Goal: Task Accomplishment & Management: Manage account settings

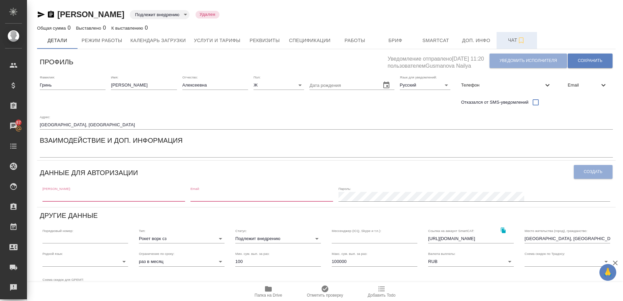
click at [511, 40] on span "Чат" at bounding box center [516, 40] width 32 height 8
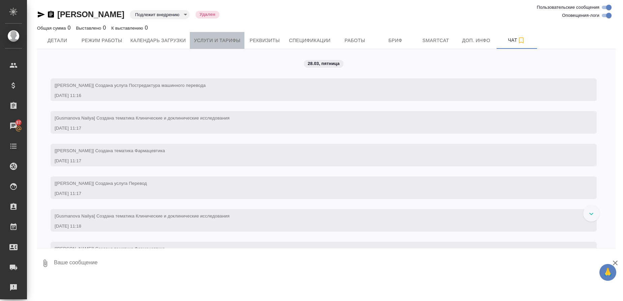
click at [234, 43] on span "Услуги и тарифы" at bounding box center [217, 40] width 46 height 8
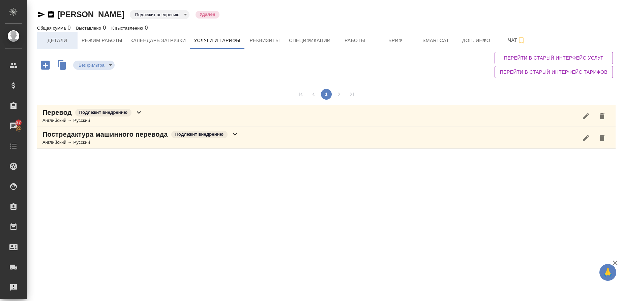
click at [63, 40] on span "Детали" at bounding box center [57, 40] width 32 height 8
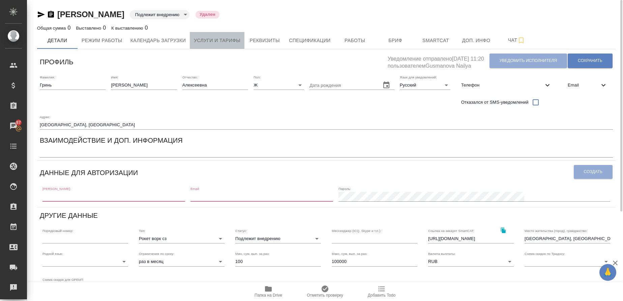
click at [222, 37] on span "Услуги и тарифы" at bounding box center [217, 40] width 46 height 8
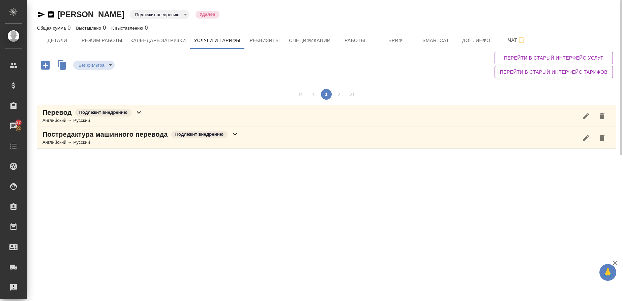
click at [60, 115] on p "Перевод" at bounding box center [56, 112] width 29 height 9
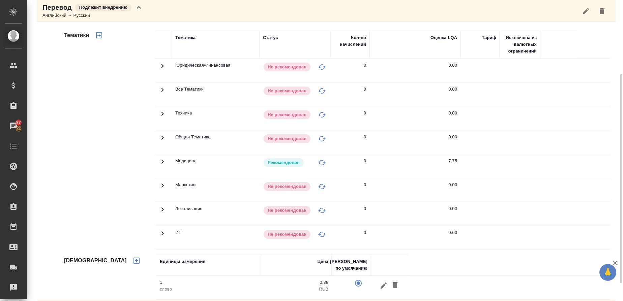
scroll to position [106, 0]
click at [166, 158] on td at bounding box center [163, 166] width 17 height 24
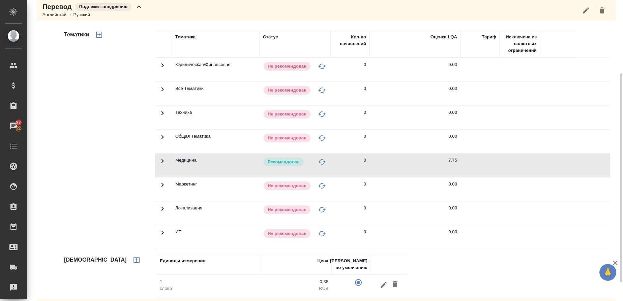
click at [161, 159] on icon at bounding box center [162, 161] width 8 height 8
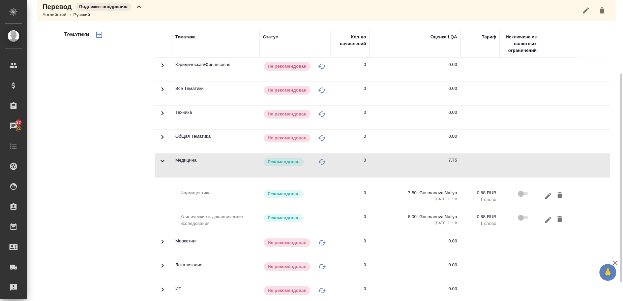
click at [201, 157] on td "Медицина" at bounding box center [216, 166] width 88 height 24
click at [162, 158] on icon at bounding box center [162, 161] width 8 height 8
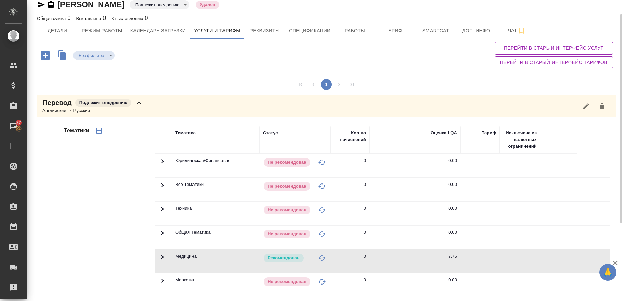
scroll to position [0, 0]
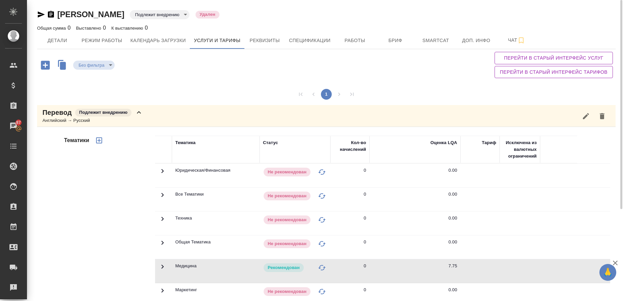
click at [61, 116] on p "Перевод" at bounding box center [56, 112] width 29 height 9
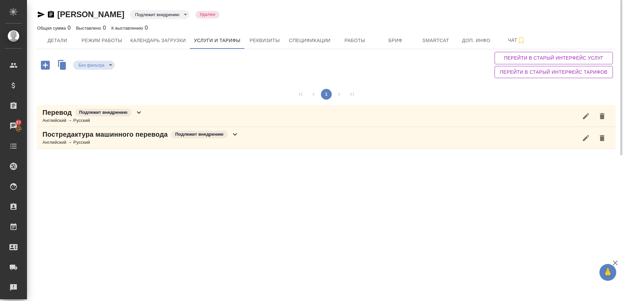
click at [58, 134] on p "Постредактура машинного перевода" at bounding box center [104, 134] width 125 height 9
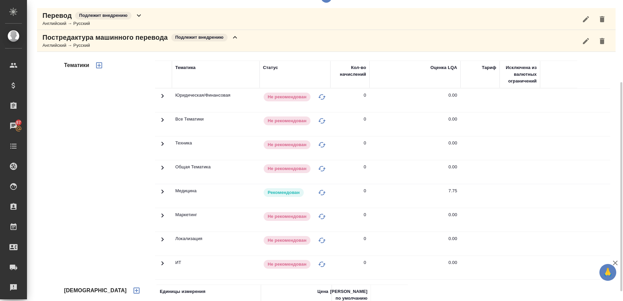
scroll to position [132, 0]
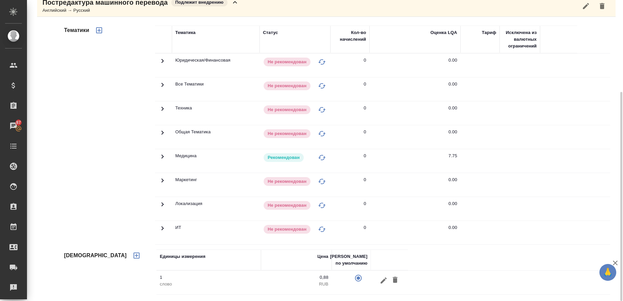
click at [165, 158] on icon at bounding box center [162, 157] width 8 height 8
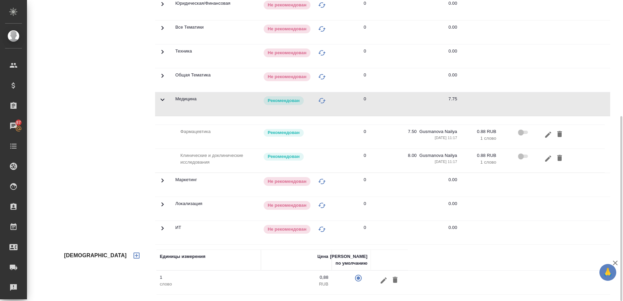
scroll to position [0, 0]
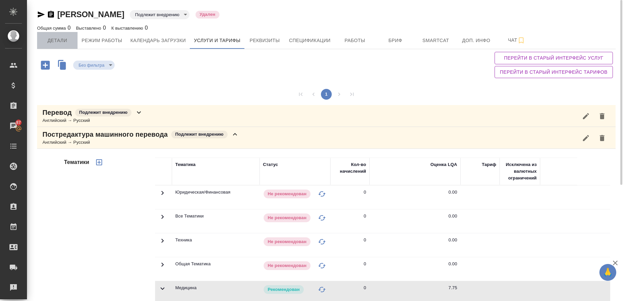
click at [64, 43] on span "Детали" at bounding box center [57, 40] width 32 height 8
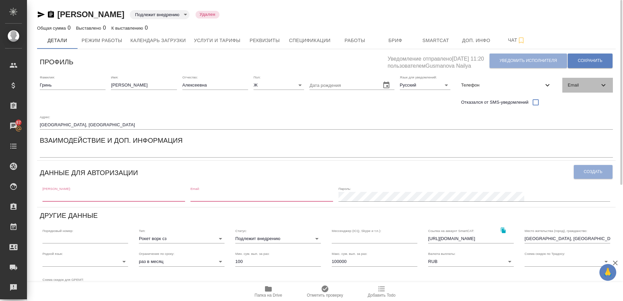
click at [569, 81] on div "Email" at bounding box center [587, 85] width 51 height 15
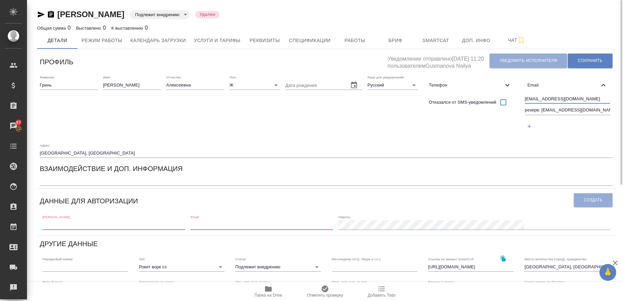
drag, startPoint x: 570, startPoint y: 98, endPoint x: 525, endPoint y: 98, distance: 45.1
click at [525, 98] on input "[EMAIL_ADDRESS][DOMAIN_NAME]" at bounding box center [568, 99] width 86 height 8
click at [449, 84] on span "Телефон" at bounding box center [466, 85] width 74 height 7
select select "RU"
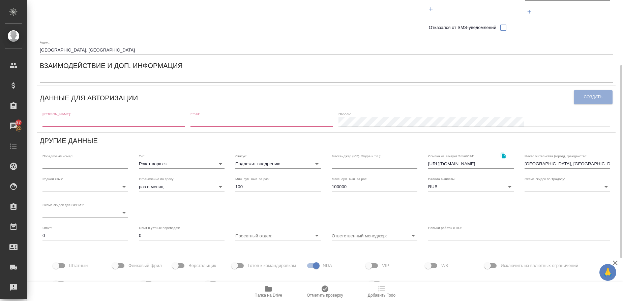
scroll to position [116, 0]
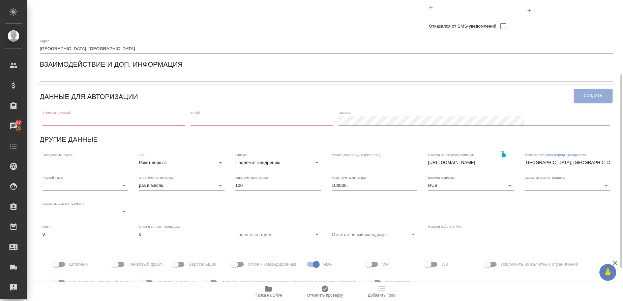
drag, startPoint x: 572, startPoint y: 163, endPoint x: 508, endPoint y: 142, distance: 67.2
click at [508, 142] on div "Профиль Уведомление отправлено [DATE] 11:20 пользователем Gusmanova Nailya Увед…" at bounding box center [326, 135] width 578 height 399
click at [507, 156] on button "button" at bounding box center [503, 155] width 14 height 14
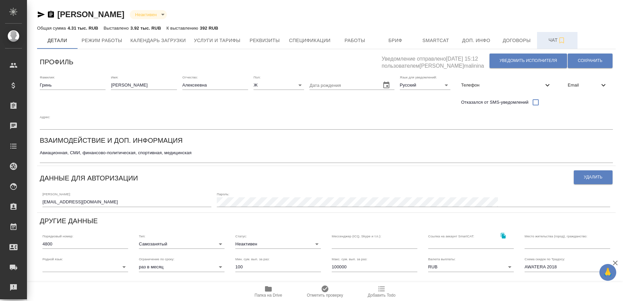
click at [549, 45] on button "Чат" at bounding box center [557, 40] width 40 height 17
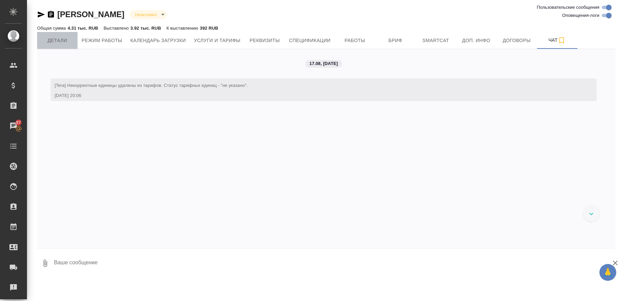
click at [55, 37] on span "Детали" at bounding box center [57, 40] width 32 height 8
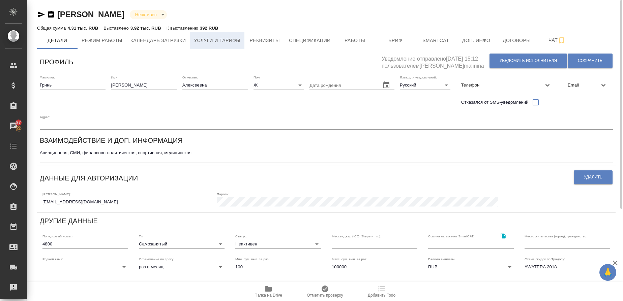
click at [235, 37] on span "Услуги и тарифы" at bounding box center [217, 40] width 46 height 8
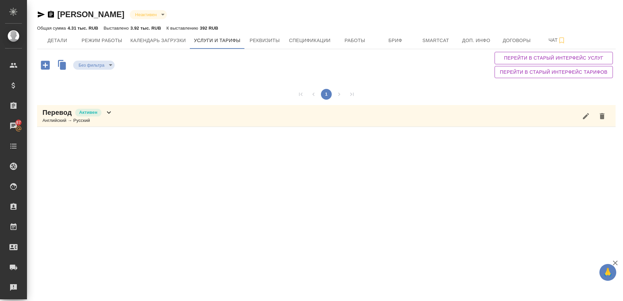
click at [53, 121] on div "Английский → Русский" at bounding box center [77, 120] width 70 height 7
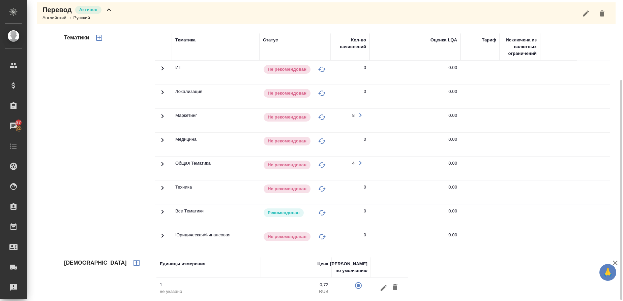
scroll to position [106, 0]
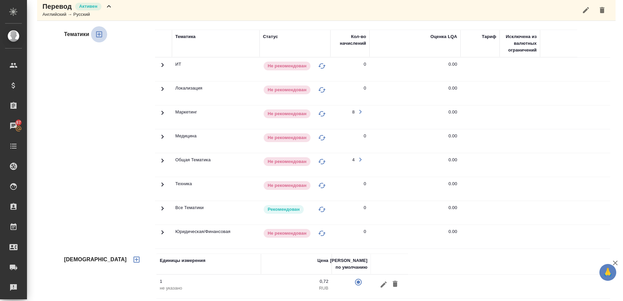
click at [101, 29] on button "button" at bounding box center [99, 34] width 16 height 16
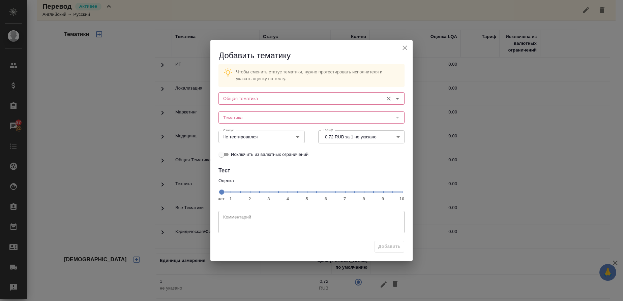
click at [247, 102] on input "Общая тематика" at bounding box center [299, 98] width 159 height 8
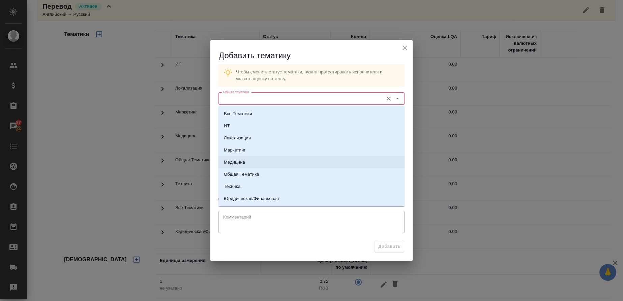
click at [241, 158] on li "Медицина" at bounding box center [311, 162] width 186 height 12
type input "Медицина"
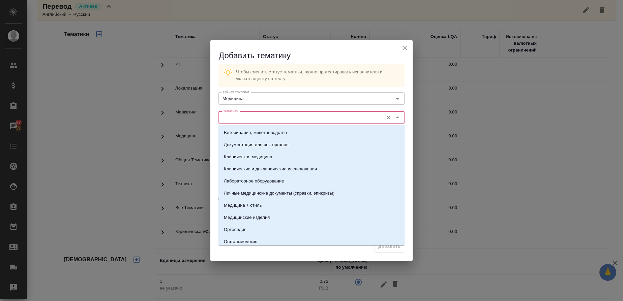
click at [242, 118] on input "Тематика" at bounding box center [299, 118] width 159 height 8
click at [253, 121] on input "Тематика" at bounding box center [299, 118] width 159 height 8
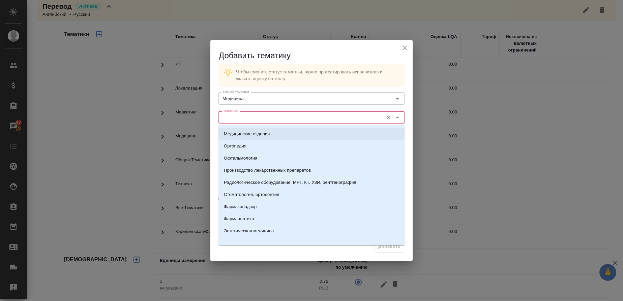
scroll to position [84, 0]
click at [241, 217] on p "Фармацевтика" at bounding box center [239, 218] width 30 height 7
type input "Фармацевтика"
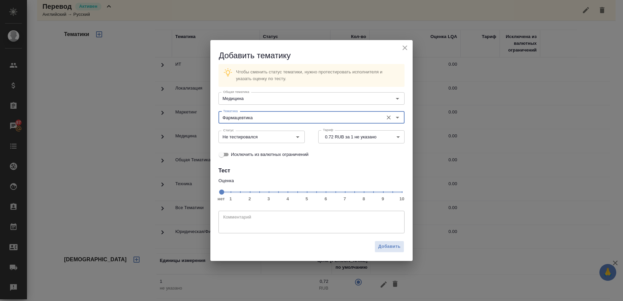
click at [353, 194] on span "нет 1 2 3 4 5 6 7 8 9 10" at bounding box center [311, 191] width 181 height 9
click at [299, 138] on icon "Open" at bounding box center [297, 137] width 8 height 8
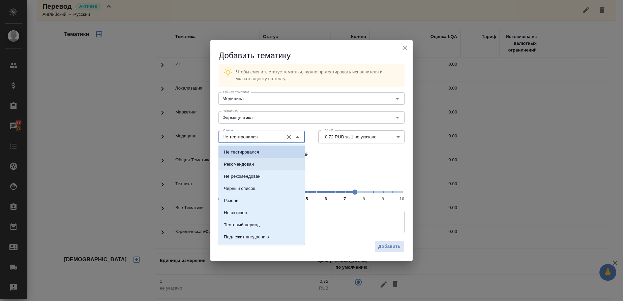
click at [272, 166] on li "Рекомендован" at bounding box center [261, 164] width 86 height 12
type input "Рекомендован"
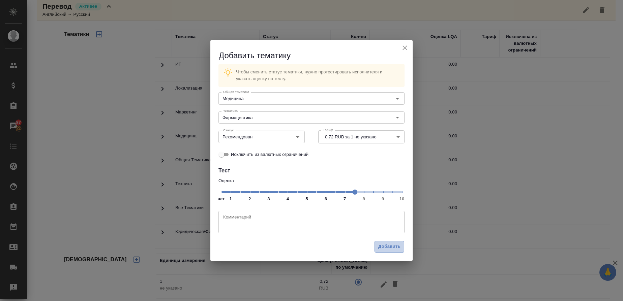
click at [400, 250] on button "Добавить" at bounding box center [389, 247] width 30 height 12
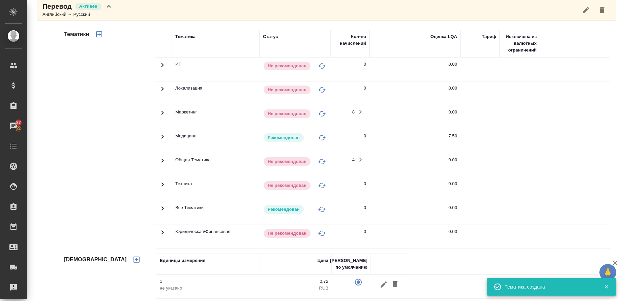
click at [96, 34] on icon "button" at bounding box center [99, 34] width 6 height 6
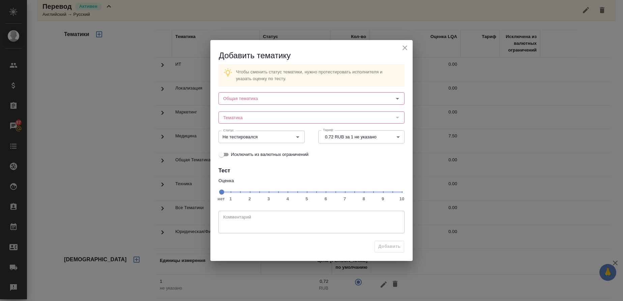
click at [236, 105] on div "Тематика Тематика" at bounding box center [311, 117] width 199 height 30
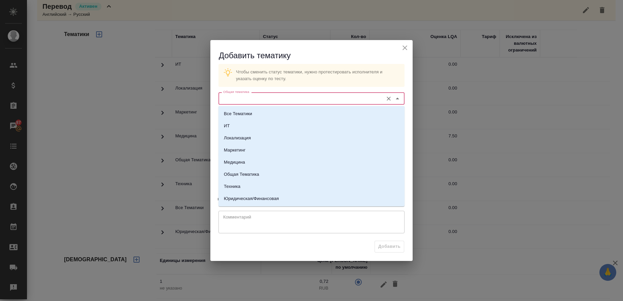
click at [235, 98] on input "Общая тематика" at bounding box center [299, 98] width 159 height 8
click at [244, 165] on p "Медицина" at bounding box center [234, 162] width 21 height 7
type input "Медицина"
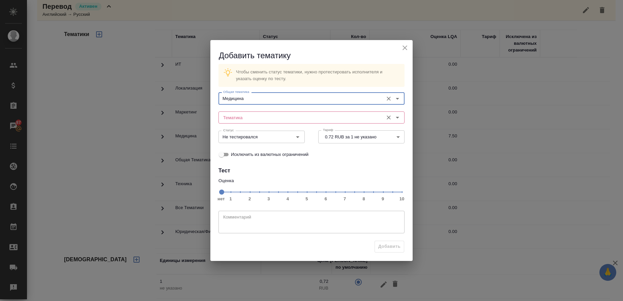
click at [258, 122] on input "Тематика" at bounding box center [299, 118] width 159 height 8
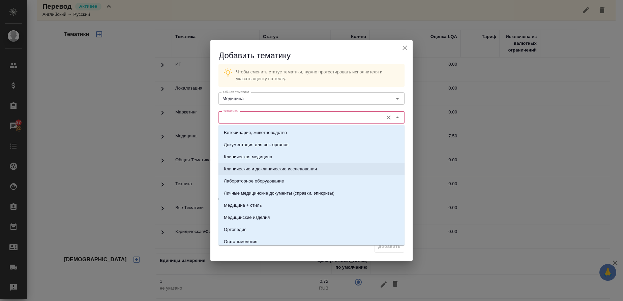
click at [271, 171] on p "Клинические и доклинические исследования" at bounding box center [270, 169] width 93 height 7
type input "Клинические и доклинические исследования"
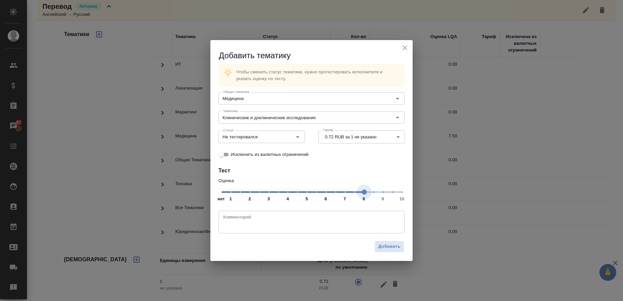
click at [361, 193] on span "нет 1 2 3 4 5 6 7 8 9 10" at bounding box center [311, 191] width 181 height 9
click at [300, 137] on icon "Open" at bounding box center [297, 137] width 8 height 8
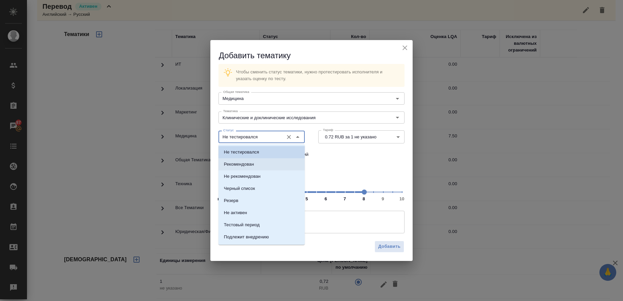
click at [266, 165] on li "Рекомендован" at bounding box center [261, 164] width 86 height 12
type input "Рекомендован"
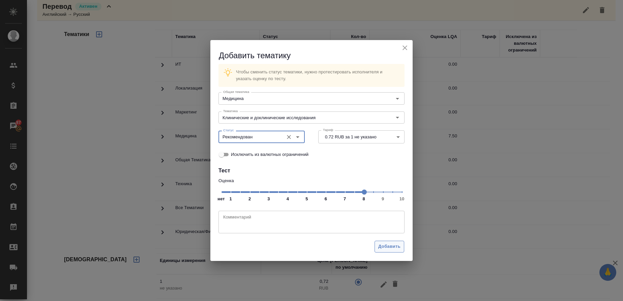
click at [387, 249] on span "Добавить" at bounding box center [389, 247] width 22 height 8
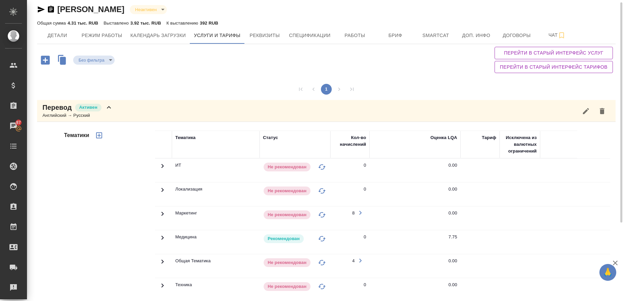
scroll to position [4, 0]
click at [179, 108] on div "Перевод Активен Английский → Русский" at bounding box center [326, 112] width 578 height 22
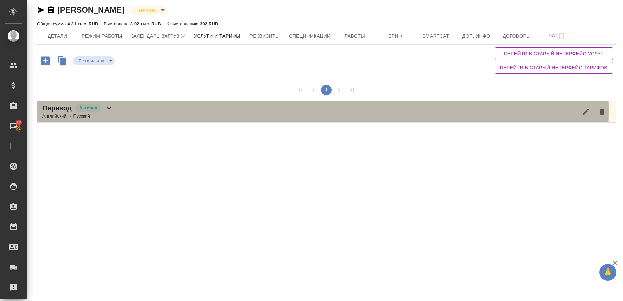
click at [219, 110] on div "Перевод Активен Английский → Русский" at bounding box center [326, 112] width 578 height 22
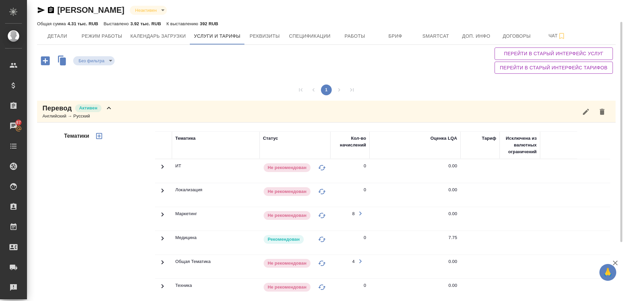
scroll to position [110, 0]
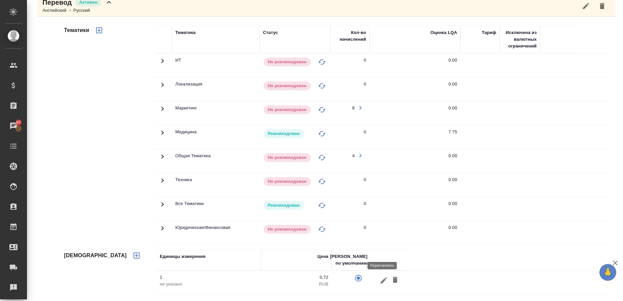
click at [381, 283] on icon "button" at bounding box center [383, 281] width 8 height 8
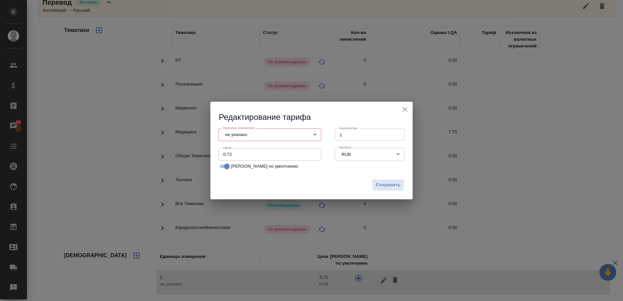
click at [251, 152] on input "0.72" at bounding box center [269, 154] width 103 height 12
type input "0.88"
click at [382, 188] on span "Сохранить" at bounding box center [388, 185] width 25 height 8
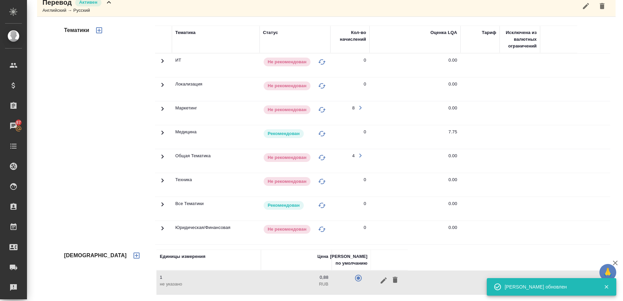
click at [67, 13] on div "Английский → Русский" at bounding box center [77, 10] width 70 height 7
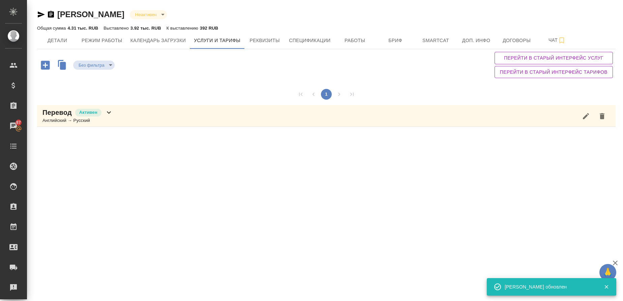
scroll to position [0, 0]
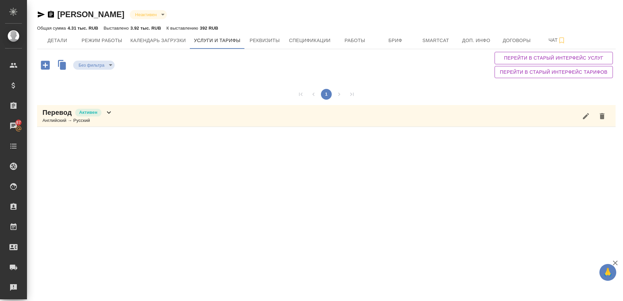
click at [45, 67] on icon "button" at bounding box center [45, 65] width 12 height 12
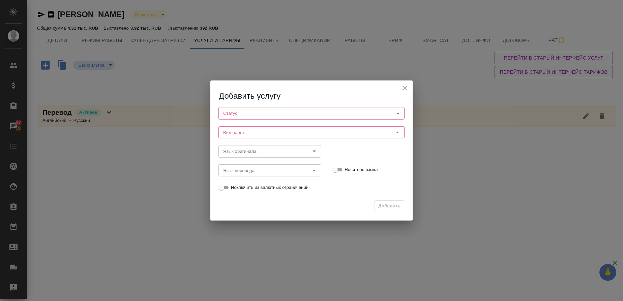
click at [247, 117] on body "🙏 .cls-1 fill:#fff; AWATERA Gusmanova Nailya Клиенты Спецификации Заказы 87 Чат…" at bounding box center [311, 150] width 623 height 301
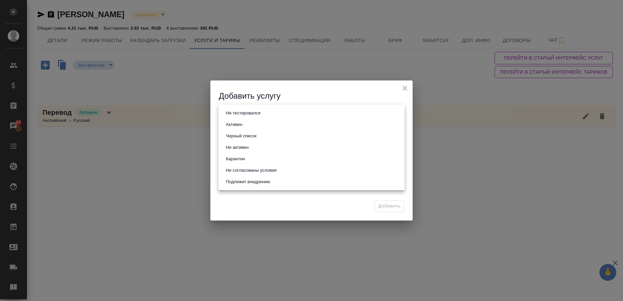
click at [264, 181] on button "Подлежит внедрению" at bounding box center [248, 181] width 48 height 7
type input "toBeImplemented"
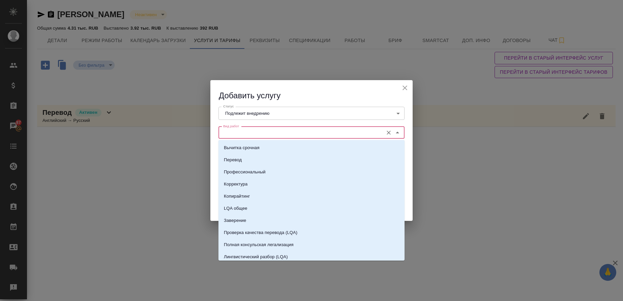
click at [244, 136] on input "Вид работ" at bounding box center [299, 133] width 159 height 8
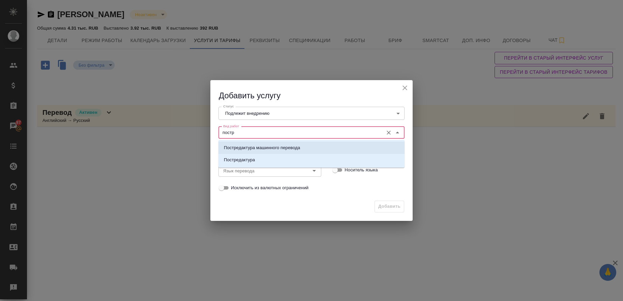
click at [245, 147] on p "Постредактура машинного перевода" at bounding box center [262, 148] width 76 height 7
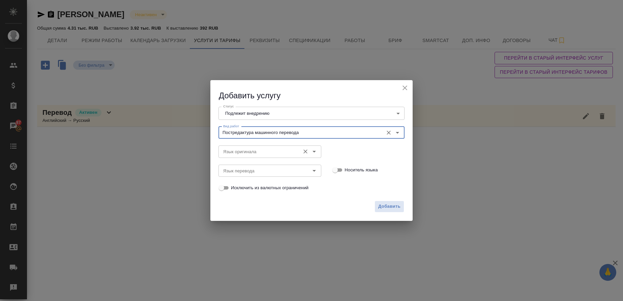
type input "Постредактура машинного перевода"
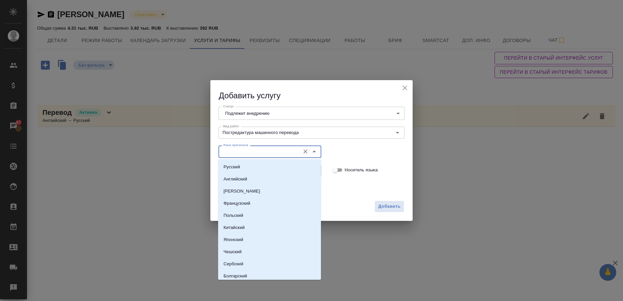
click at [245, 153] on input "Язык оригинала" at bounding box center [258, 152] width 76 height 8
click at [240, 180] on p "Английский" at bounding box center [235, 179] width 24 height 7
type input "Английский"
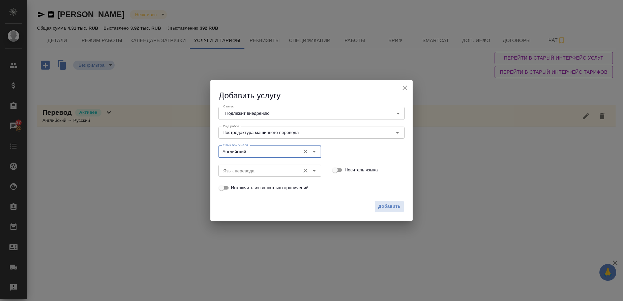
click at [238, 165] on div "Язык перевода" at bounding box center [269, 171] width 103 height 12
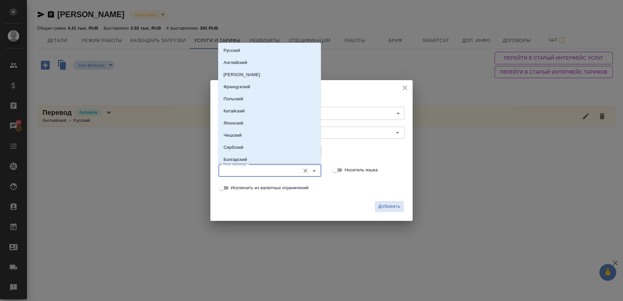
click at [238, 169] on input "Язык перевода" at bounding box center [258, 171] width 76 height 8
click at [238, 51] on p "Русский" at bounding box center [231, 50] width 17 height 7
type input "Русский"
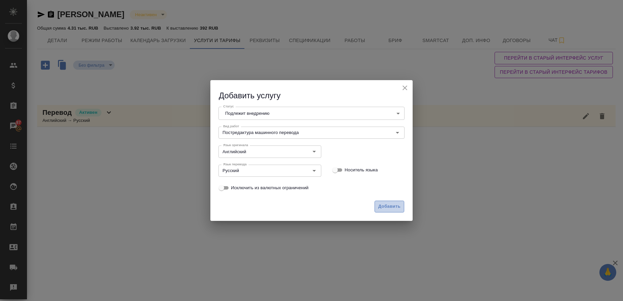
click at [395, 204] on span "Добавить" at bounding box center [389, 207] width 22 height 8
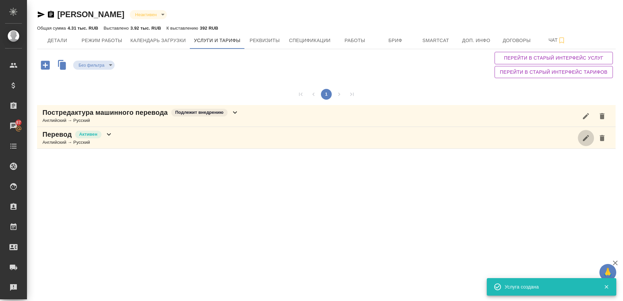
click at [588, 140] on icon "button" at bounding box center [585, 138] width 8 height 8
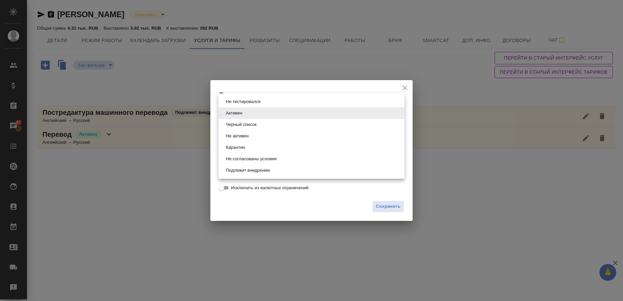
click at [282, 114] on body "🙏 .cls-1 fill:#fff; AWATERA Gusmanova Nailya Клиенты Спецификации Заказы 87 Чат…" at bounding box center [311, 150] width 623 height 301
click at [263, 172] on button "Подлежит внедрению" at bounding box center [248, 170] width 48 height 7
type input "toBeImplemented"
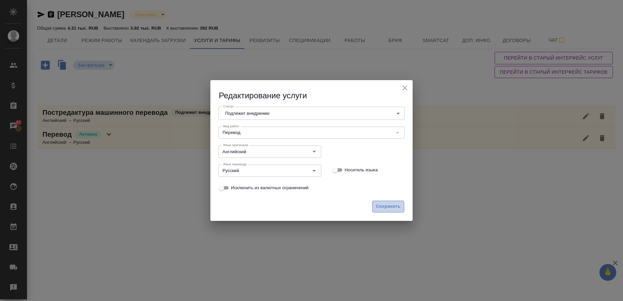
click at [391, 206] on span "Сохранить" at bounding box center [388, 207] width 25 height 8
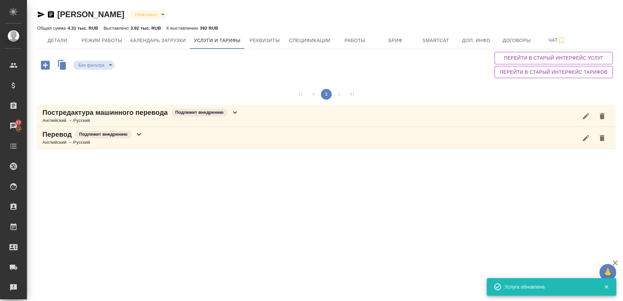
click at [54, 119] on div "Английский → Русский" at bounding box center [140, 120] width 196 height 7
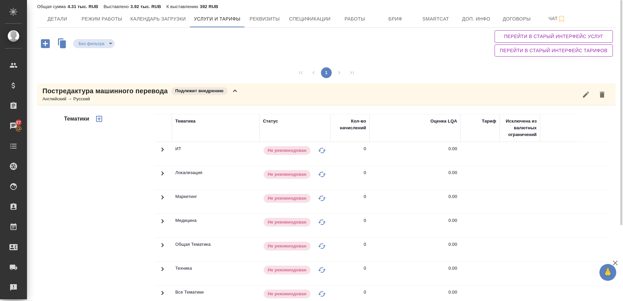
scroll to position [23, 0]
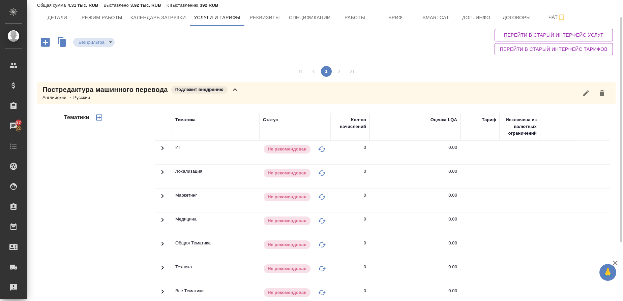
click at [98, 118] on icon "button" at bounding box center [99, 118] width 6 height 6
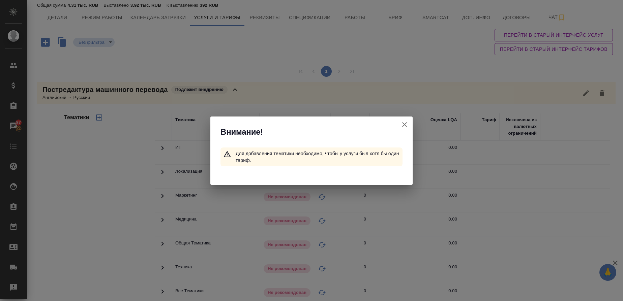
click at [405, 127] on icon "button" at bounding box center [404, 125] width 8 height 8
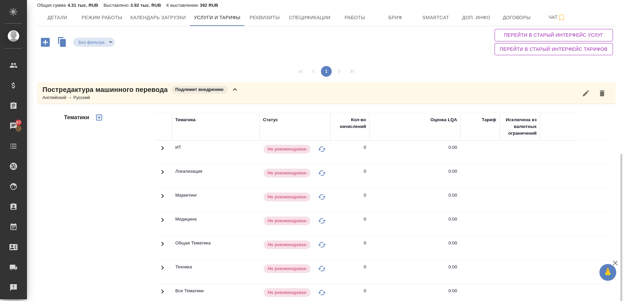
scroll to position [101, 0]
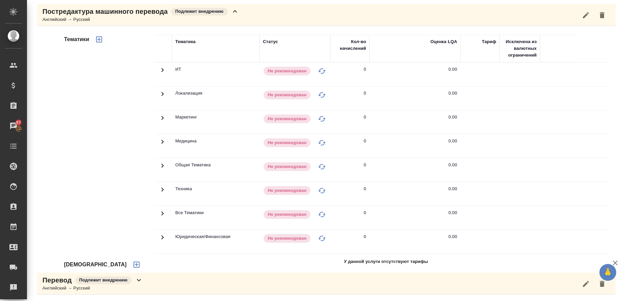
click at [132, 263] on icon "button" at bounding box center [136, 265] width 8 height 8
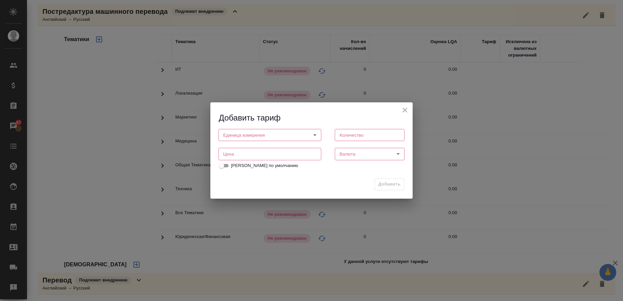
click at [238, 136] on body "🙏 .cls-1 fill:#fff; AWATERA Gusmanova Nailya Клиенты Спецификации Заказы 87 Чат…" at bounding box center [311, 150] width 623 height 301
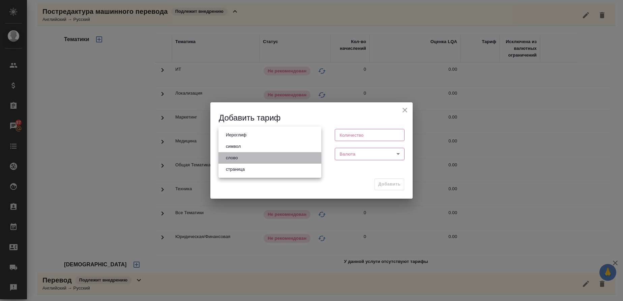
click at [244, 156] on li "слово" at bounding box center [269, 157] width 103 height 11
type input "5a8b1489cc6b4906c91bfd90"
type input "1"
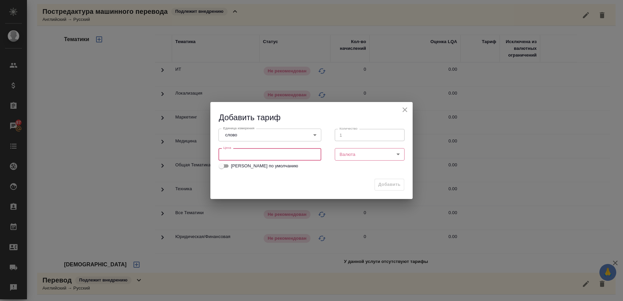
click at [287, 152] on input "number" at bounding box center [269, 154] width 103 height 12
type input "0.88"
click at [339, 156] on body "🙏 .cls-1 fill:#fff; AWATERA Gusmanova Nailya Клиенты Спецификации Заказы 87 Чат…" at bounding box center [311, 150] width 623 height 301
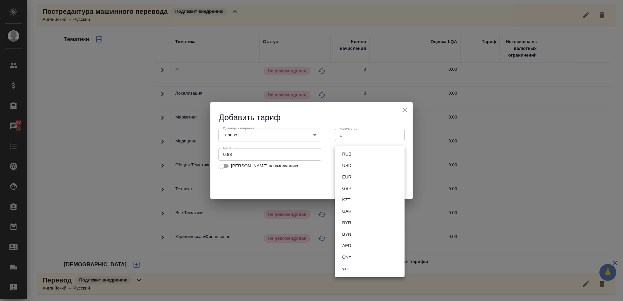
click at [346, 151] on button "RUB" at bounding box center [346, 154] width 13 height 7
type input "RUB"
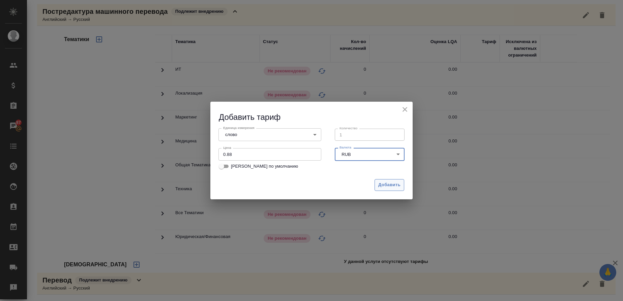
click at [401, 188] on button "Добавить" at bounding box center [389, 185] width 30 height 12
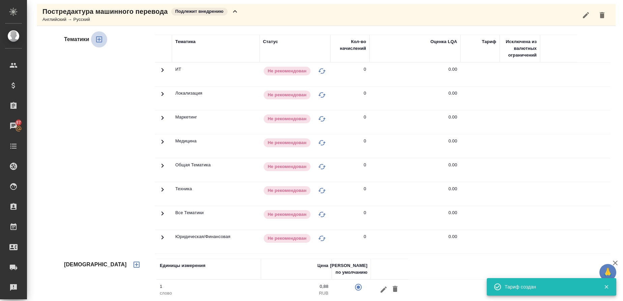
click at [98, 37] on icon "button" at bounding box center [99, 39] width 8 height 8
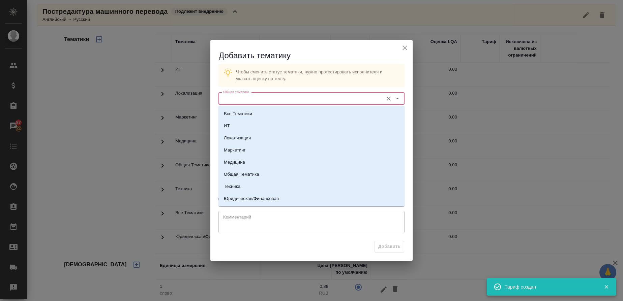
click at [266, 96] on input "Общая тематика" at bounding box center [299, 98] width 159 height 8
click at [250, 159] on li "Медицина" at bounding box center [311, 162] width 186 height 12
type input "Медицина"
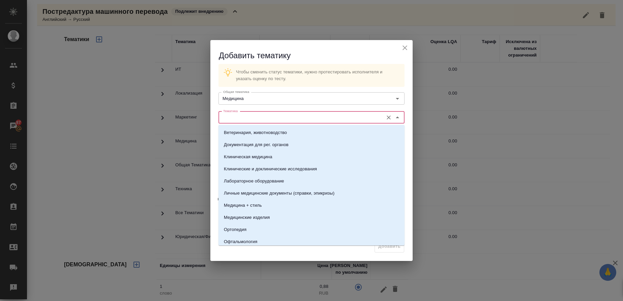
click at [239, 121] on input "Тематика" at bounding box center [299, 118] width 159 height 8
click at [273, 166] on p "Клинические и доклинические исследования" at bounding box center [270, 169] width 93 height 7
type input "Клинические и доклинические исследования"
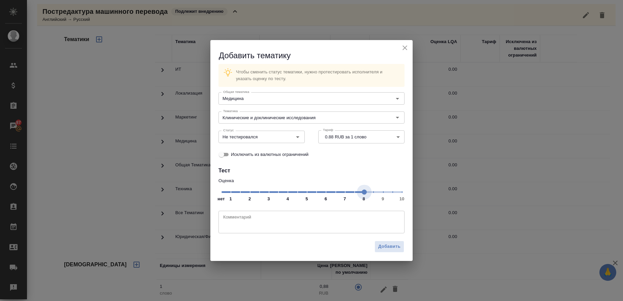
click at [366, 193] on span "нет 1 2 3 4 5 6 7 8 9 10" at bounding box center [311, 191] width 181 height 9
click at [296, 140] on icon "Open" at bounding box center [297, 137] width 8 height 8
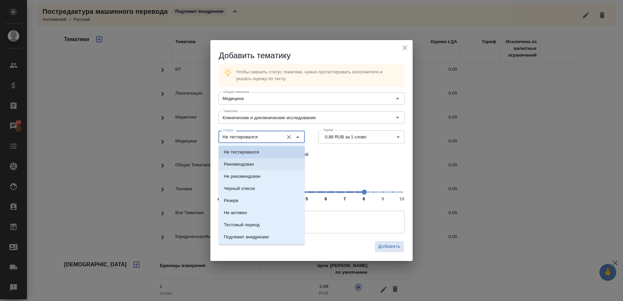
click at [250, 166] on p "Рекомендован" at bounding box center [239, 164] width 30 height 7
type input "Рекомендован"
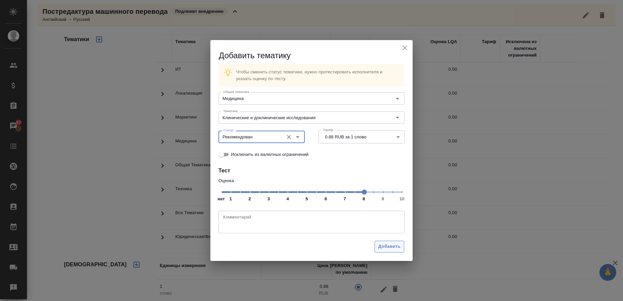
click at [400, 246] on span "Добавить" at bounding box center [389, 247] width 22 height 8
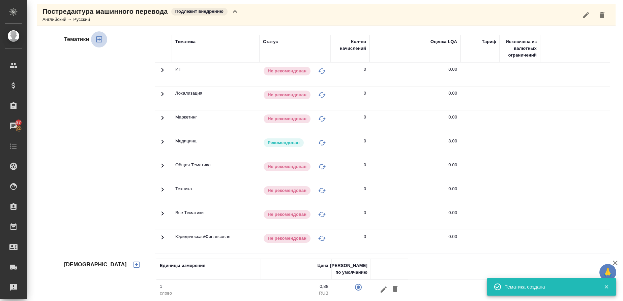
click at [100, 40] on icon "button" at bounding box center [99, 39] width 8 height 8
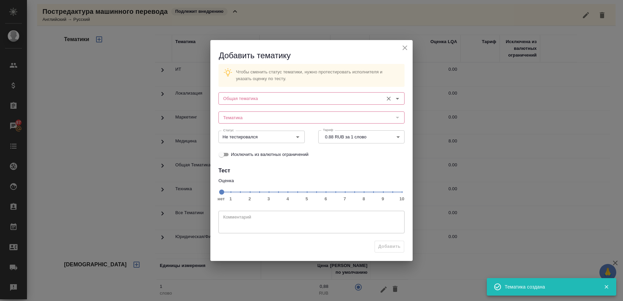
click at [234, 99] on input "Общая тематика" at bounding box center [299, 98] width 159 height 8
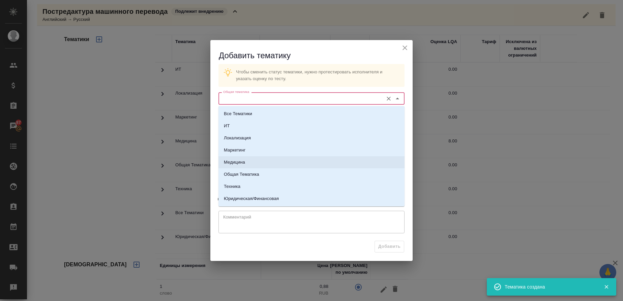
click at [244, 162] on p "Медицина" at bounding box center [234, 162] width 21 height 7
type input "Медицина"
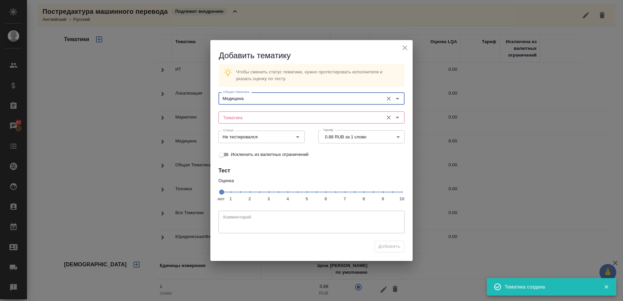
click at [249, 119] on input "Тематика" at bounding box center [299, 118] width 159 height 8
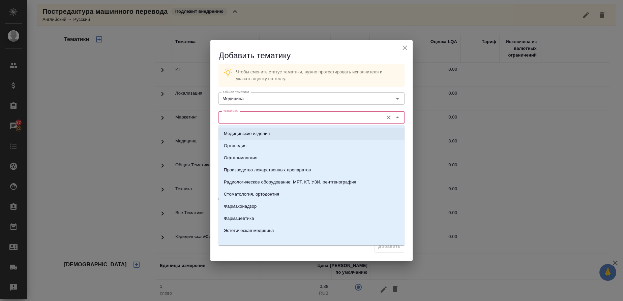
scroll to position [86, 0]
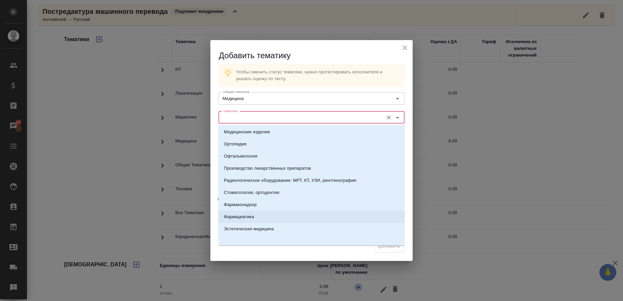
click at [251, 218] on p "Фармацевтика" at bounding box center [239, 217] width 30 height 7
type input "Фармацевтика"
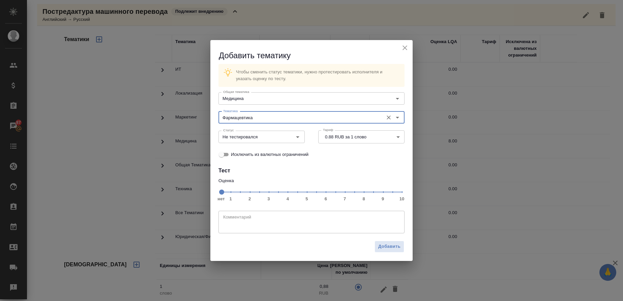
click at [353, 193] on span "нет 1 2 3 4 5 6 7 8 9 10" at bounding box center [311, 191] width 181 height 9
click at [301, 134] on icon "Open" at bounding box center [297, 137] width 8 height 8
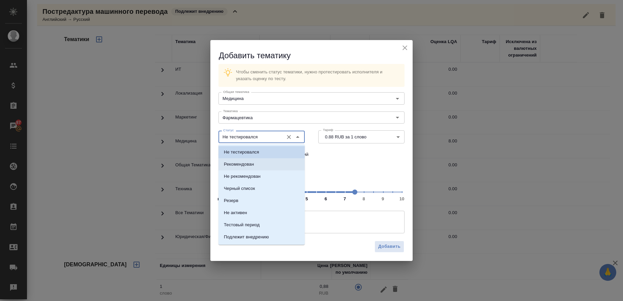
click at [255, 163] on li "Рекомендован" at bounding box center [261, 164] width 86 height 12
type input "Рекомендован"
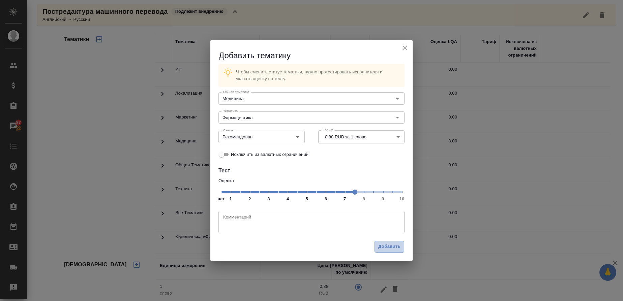
click at [394, 246] on span "Добавить" at bounding box center [389, 247] width 22 height 8
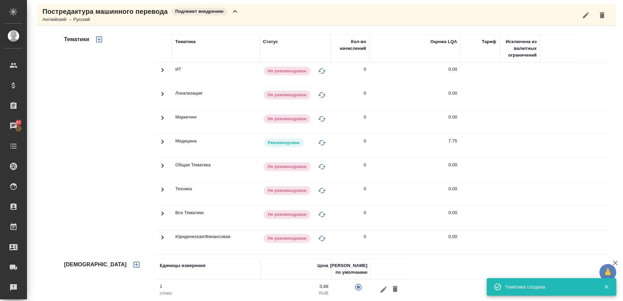
click at [106, 21] on div "Английский → Русский" at bounding box center [140, 19] width 196 height 7
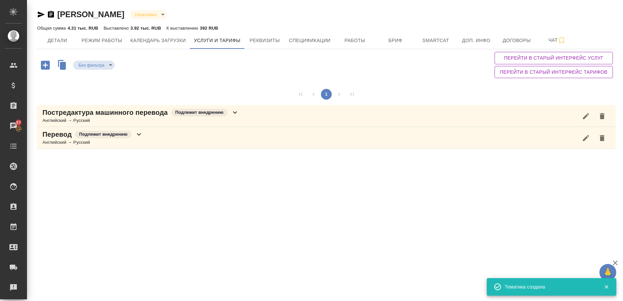
scroll to position [0, 0]
click at [61, 42] on span "Детали" at bounding box center [57, 40] width 32 height 8
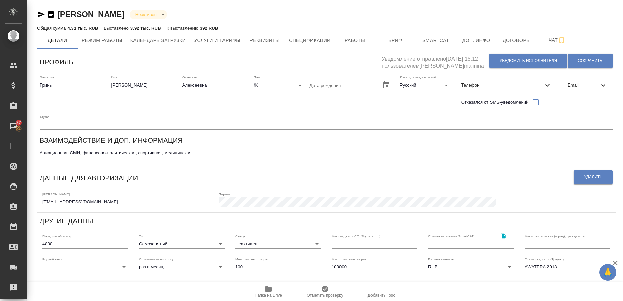
click at [578, 86] on span "Email" at bounding box center [583, 85] width 32 height 7
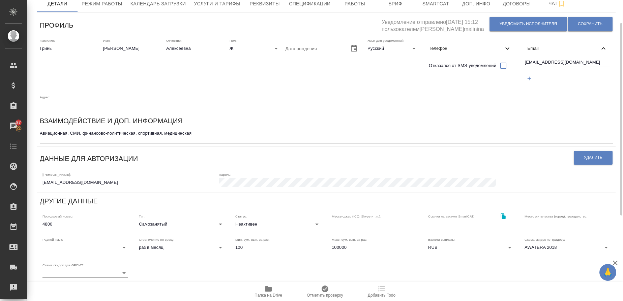
scroll to position [36, 0]
click at [527, 81] on icon "button" at bounding box center [529, 79] width 4 height 4
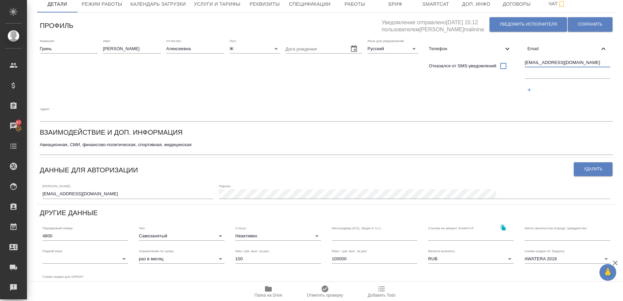
drag, startPoint x: 87, startPoint y: 101, endPoint x: 36, endPoint y: 104, distance: 50.6
click at [36, 104] on div "Гринь Марина Алексеевна Неактивен inactive Общая сумма 4.31 тыс. RUB Выставлено…" at bounding box center [325, 195] width 585 height 462
click at [525, 78] on input "text" at bounding box center [568, 74] width 86 height 8
paste input "marnievg@gmail.com"
type input "marnievg@gmail.com"
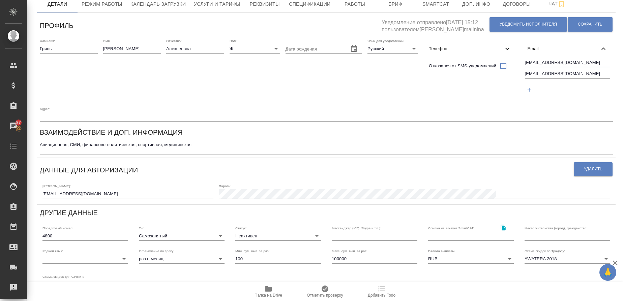
drag, startPoint x: 87, startPoint y: 101, endPoint x: 15, endPoint y: 97, distance: 71.2
click at [15, 97] on div ".cls-1 fill:#fff; AWATERA Gusmanova Nailya Клиенты Спецификации Заказы 87 Чаты …" at bounding box center [311, 150] width 623 height 301
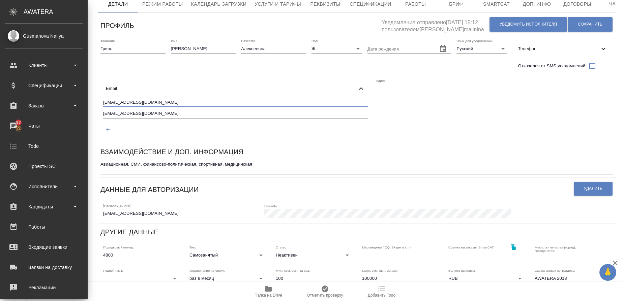
paste input "M"
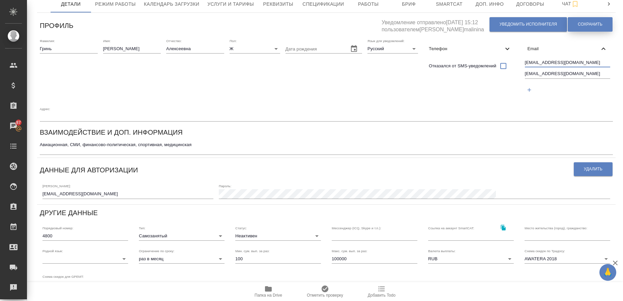
type input "[EMAIL_ADDRESS][DOMAIN_NAME]"
click at [586, 22] on span "Сохранить" at bounding box center [589, 25] width 25 height 6
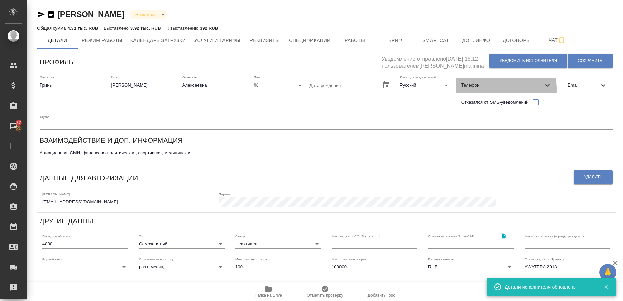
click at [472, 90] on div "Телефон" at bounding box center [505, 85] width 101 height 15
select select "RU"
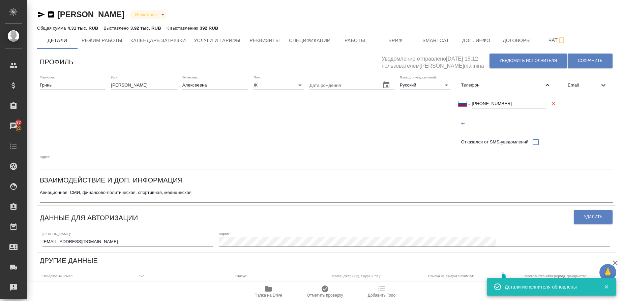
click at [472, 90] on div "Телефон" at bounding box center [505, 85] width 101 height 15
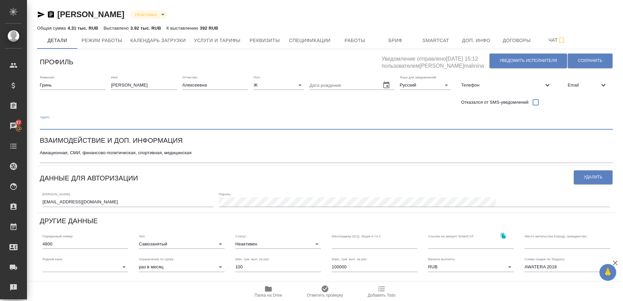
click at [82, 125] on input "text" at bounding box center [326, 124] width 573 height 9
paste input "[GEOGRAPHIC_DATA], [GEOGRAPHIC_DATA]"
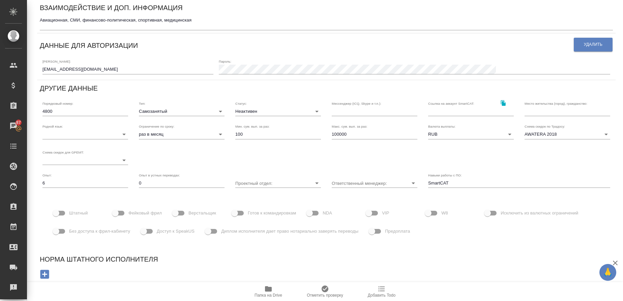
type input "[GEOGRAPHIC_DATA], [GEOGRAPHIC_DATA]"
click at [524, 114] on input "text" at bounding box center [567, 111] width 86 height 9
paste input "[GEOGRAPHIC_DATA], [GEOGRAPHIC_DATA]"
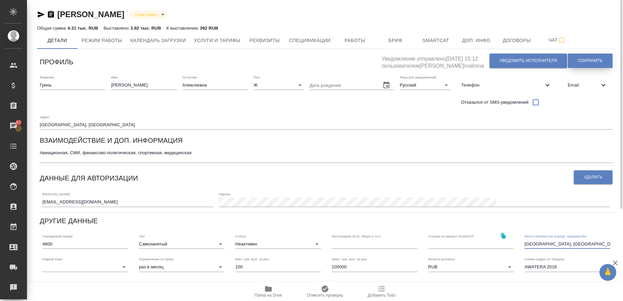
type input "[GEOGRAPHIC_DATA], [GEOGRAPHIC_DATA]"
click at [588, 58] on span "Сохранить" at bounding box center [589, 61] width 25 height 6
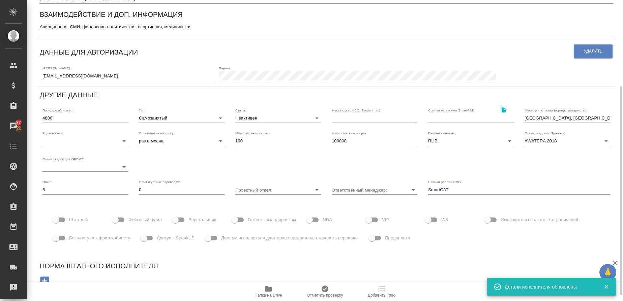
scroll to position [133, 0]
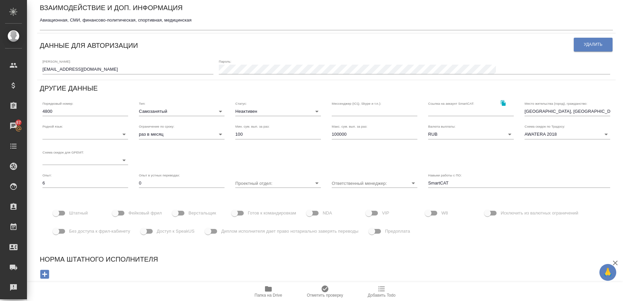
click at [186, 106] on div "Тип: Самозанятый selfEmployed" at bounding box center [182, 108] width 86 height 15
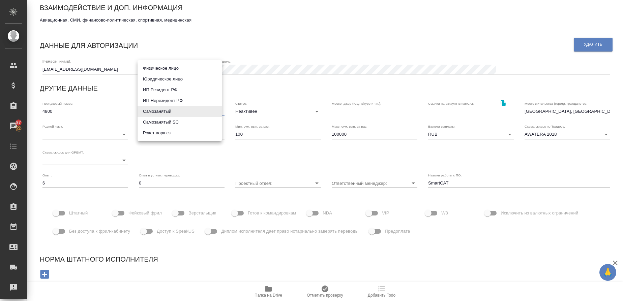
click at [183, 110] on body "🙏 .cls-1 fill:#fff; AWATERA Gusmanova Nailya Клиенты Спецификации Заказы 87 Чат…" at bounding box center [311, 150] width 623 height 301
click at [170, 133] on li "Рокет ворк сз" at bounding box center [179, 133] width 84 height 11
type input "rocketWorkSelfEmployed"
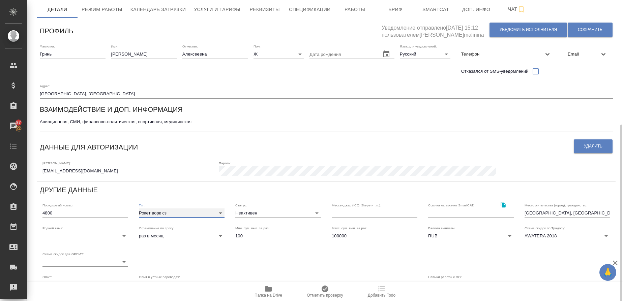
scroll to position [0, 0]
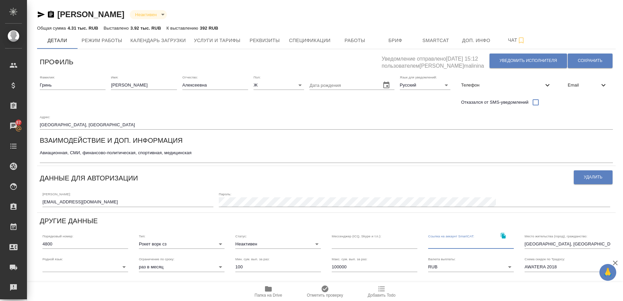
click at [444, 246] on input "text" at bounding box center [471, 244] width 86 height 9
paste input "[URL][DOMAIN_NAME]"
type input "[URL][DOMAIN_NAME]"
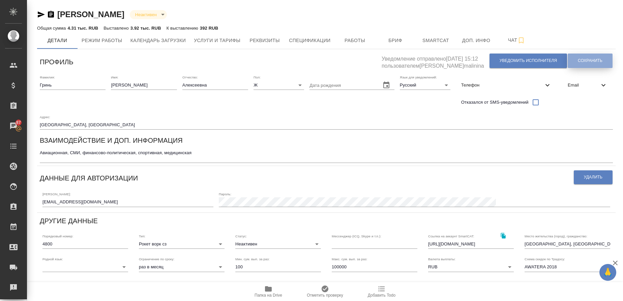
click at [592, 63] on span "Сохранить" at bounding box center [589, 61] width 25 height 6
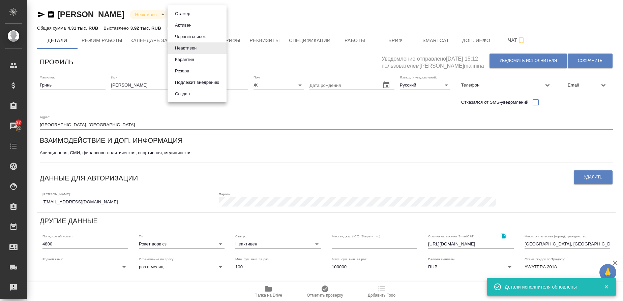
click at [201, 14] on body "🙏 .cls-1 fill:#fff; AWATERA Gusmanova Nailya Клиенты Спецификации Заказы 87 Чат…" at bounding box center [311, 150] width 623 height 301
click at [210, 81] on button "Подлежит внедрению" at bounding box center [197, 82] width 48 height 7
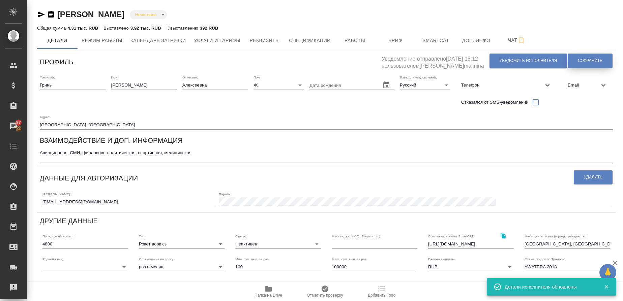
type input "toBeImplemented"
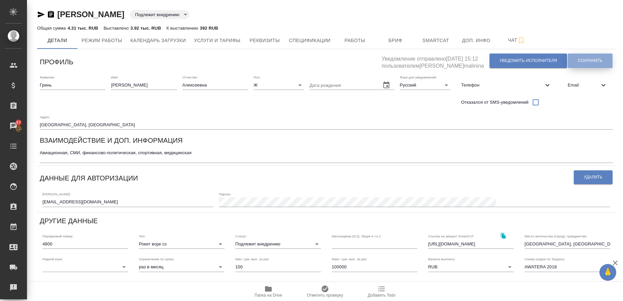
click at [590, 65] on button "Сохранить" at bounding box center [589, 61] width 45 height 14
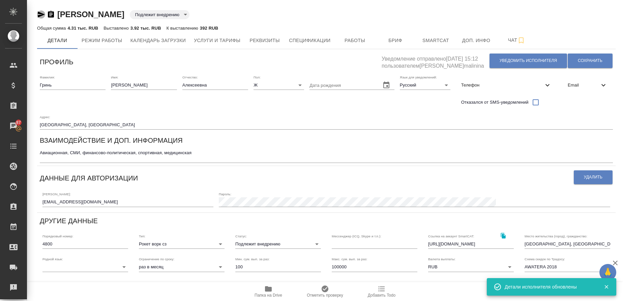
click at [41, 14] on icon "button" at bounding box center [41, 14] width 8 height 8
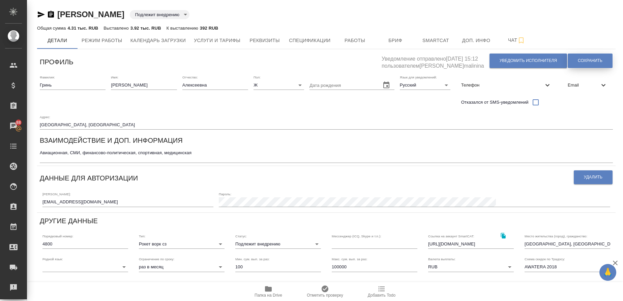
click at [584, 62] on span "Сохранить" at bounding box center [589, 61] width 25 height 6
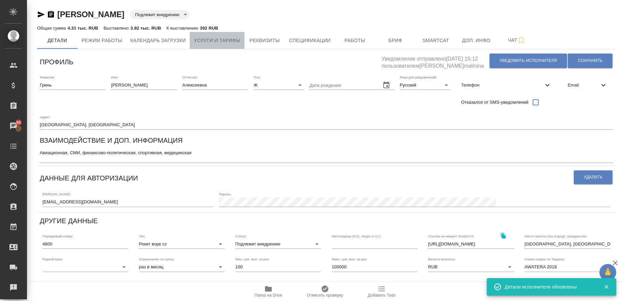
click at [223, 42] on span "Услуги и тарифы" at bounding box center [217, 40] width 46 height 8
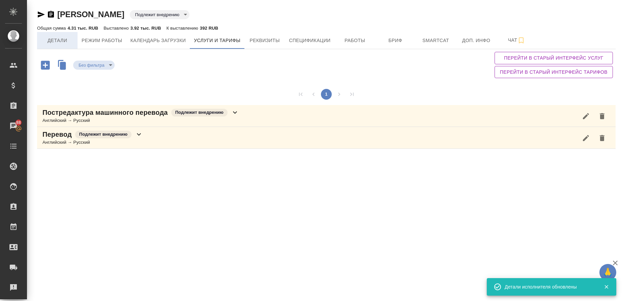
click at [66, 38] on span "Детали" at bounding box center [57, 40] width 32 height 8
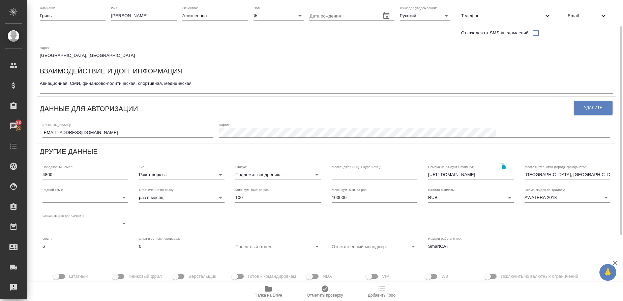
scroll to position [133, 0]
